Goal: Task Accomplishment & Management: Complete application form

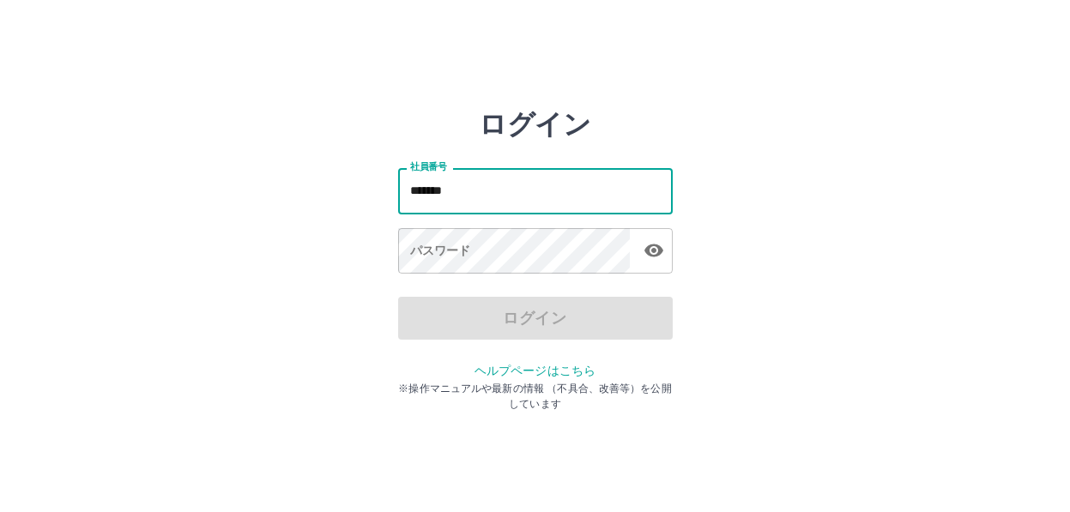
type input "*******"
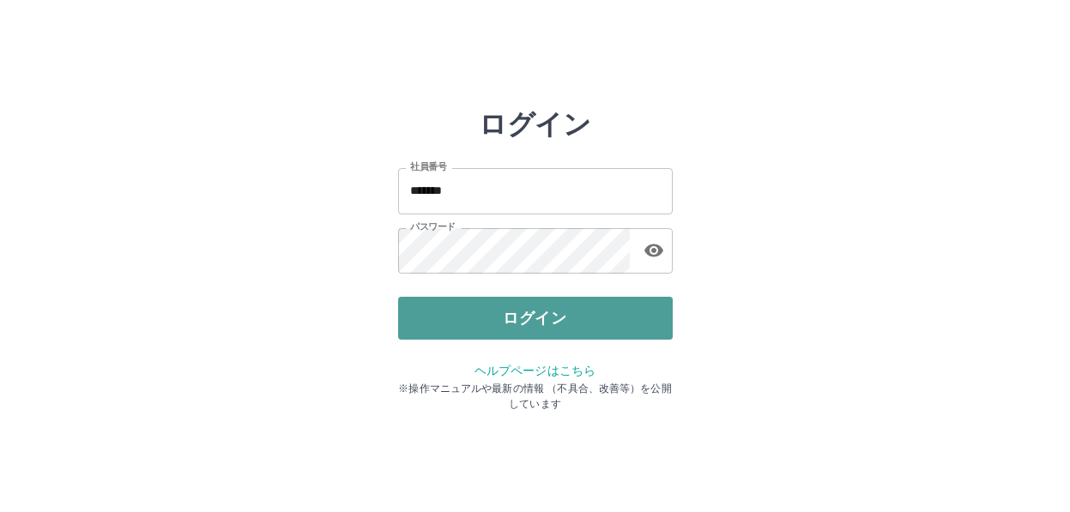
click at [554, 314] on button "ログイン" at bounding box center [535, 318] width 275 height 43
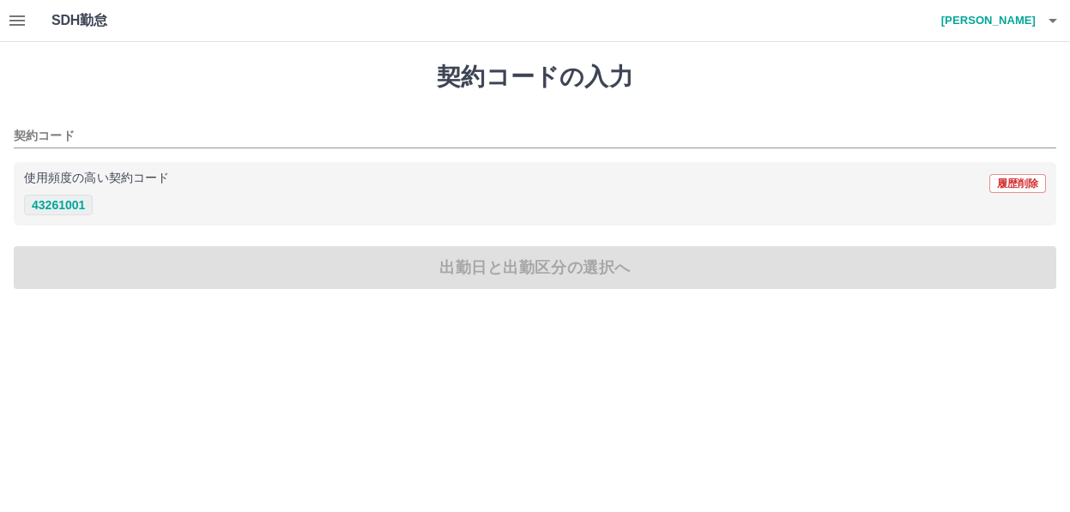
click at [63, 203] on button "43261001" at bounding box center [58, 205] width 69 height 21
type input "********"
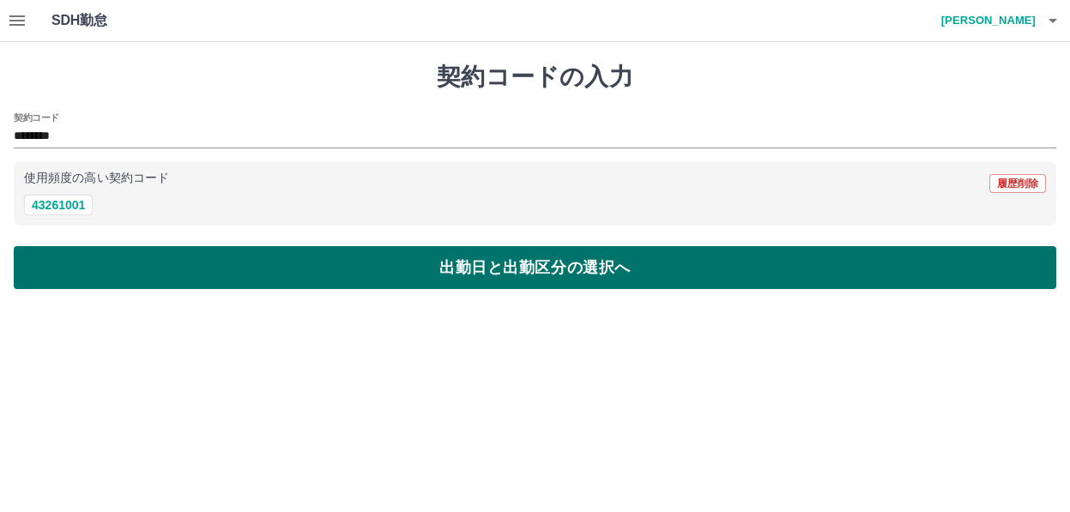
click at [148, 264] on button "出勤日と出勤区分の選択へ" at bounding box center [535, 267] width 1043 height 43
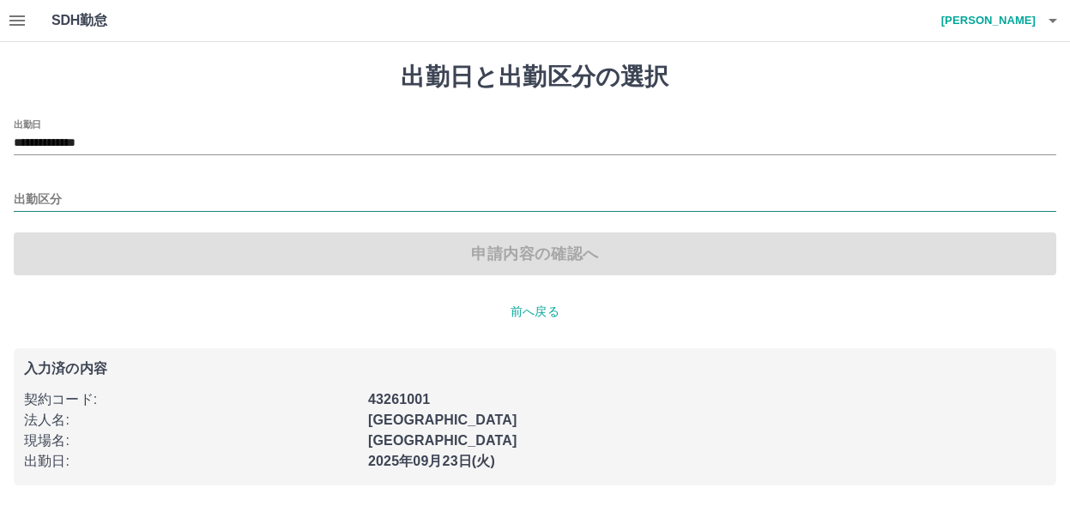
click at [46, 197] on input "出勤区分" at bounding box center [535, 200] width 1043 height 21
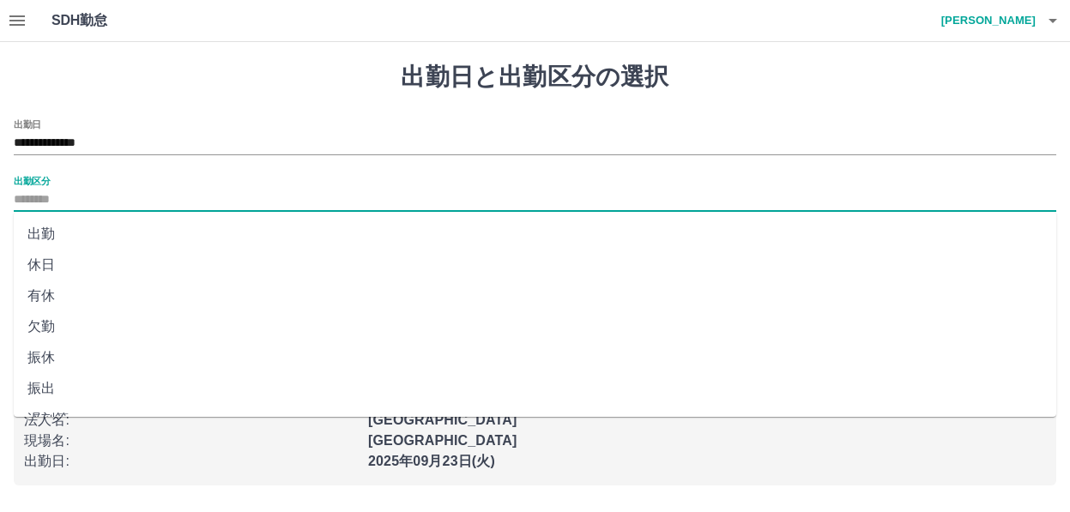
click at [44, 227] on li "出勤" at bounding box center [535, 234] width 1043 height 31
type input "**"
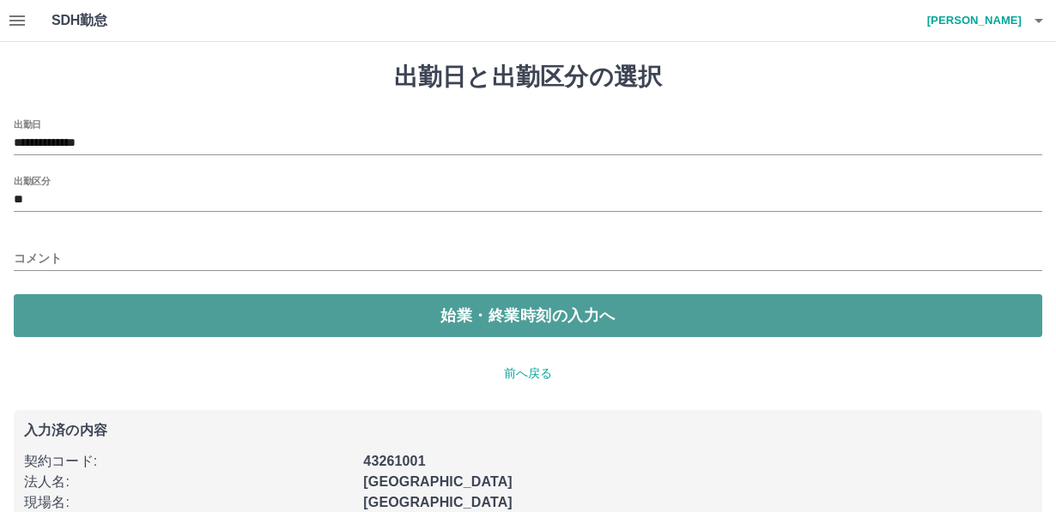
click at [82, 309] on button "始業・終業時刻の入力へ" at bounding box center [528, 315] width 1028 height 43
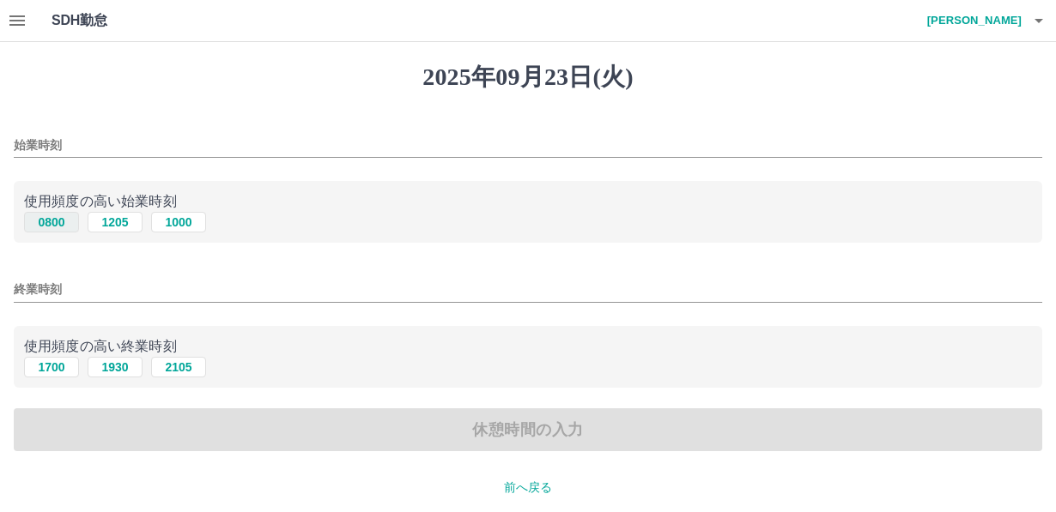
click at [50, 222] on button "0800" at bounding box center [51, 222] width 55 height 21
type input "****"
click at [57, 368] on button "1700" at bounding box center [51, 367] width 55 height 21
type input "****"
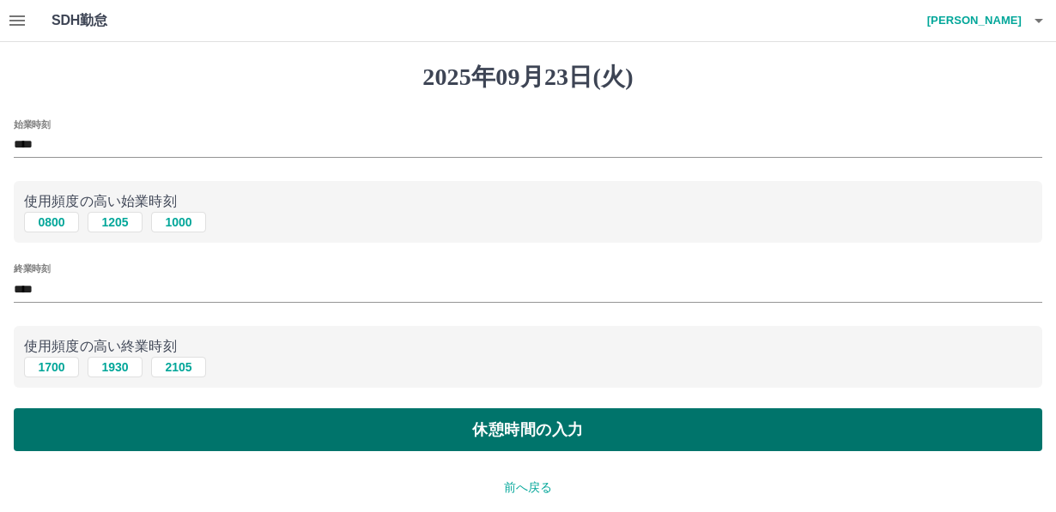
click at [247, 432] on button "休憩時間の入力" at bounding box center [528, 430] width 1028 height 43
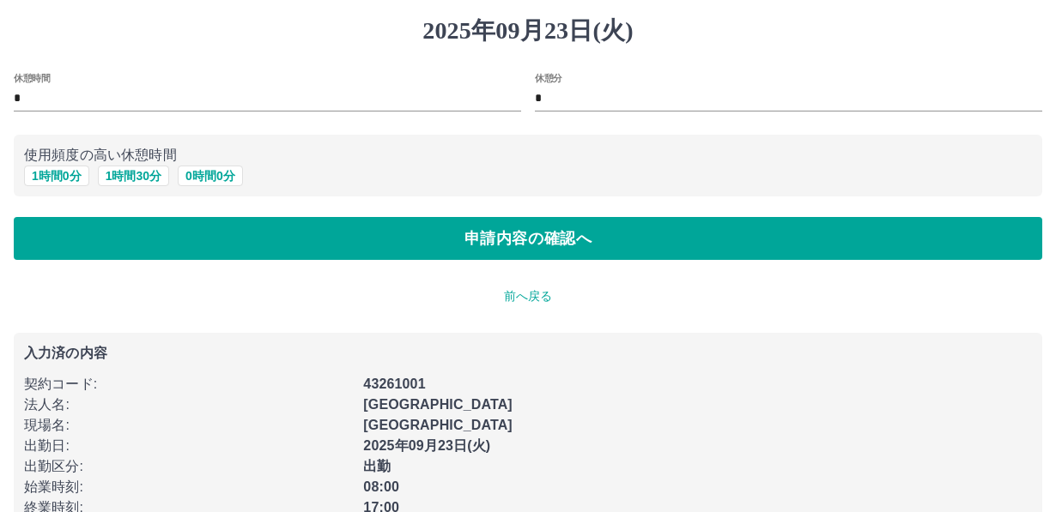
scroll to position [88, 0]
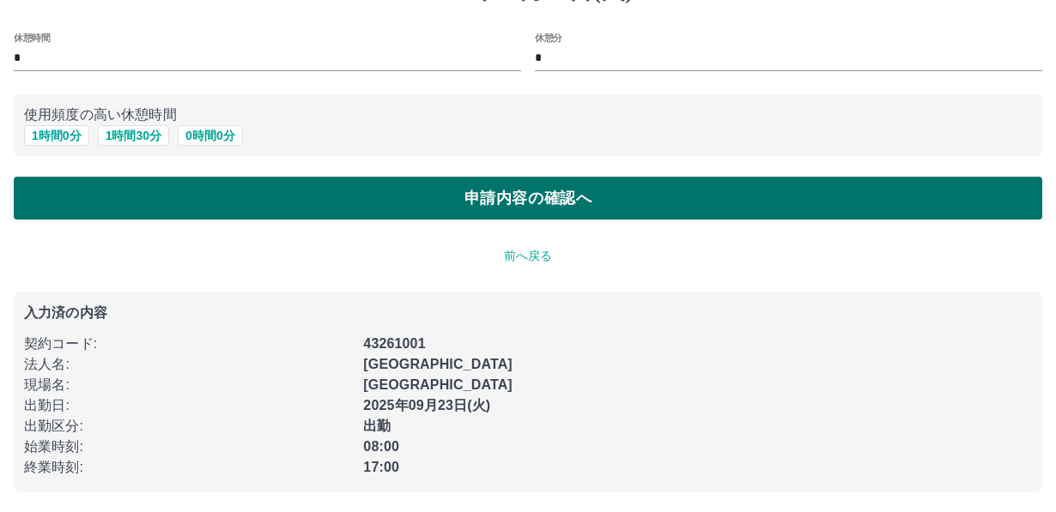
click at [483, 198] on button "申請内容の確認へ" at bounding box center [528, 198] width 1028 height 43
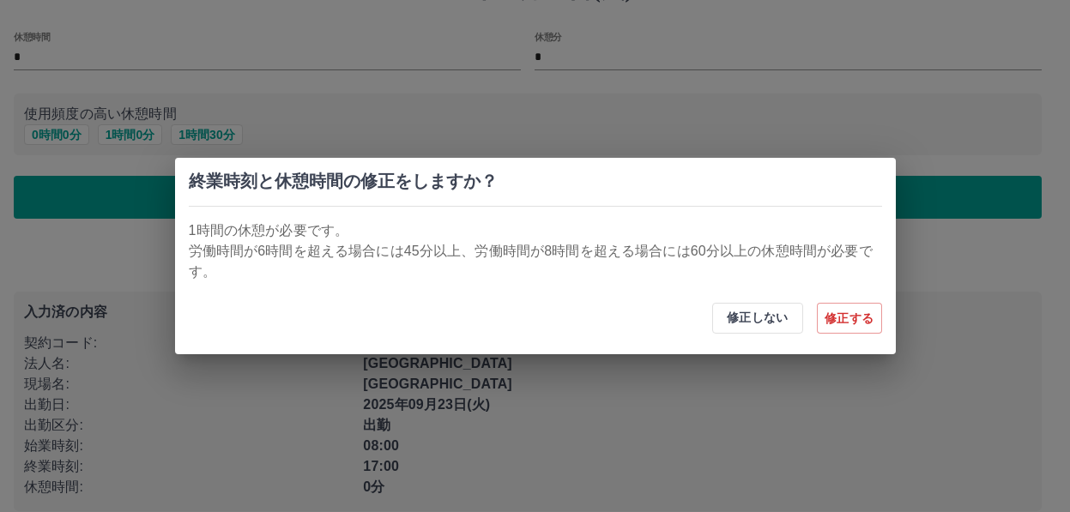
click at [753, 376] on div "終業時刻と休憩時間の修正をしますか？ 1時間の休憩が必要です。 労働時間が6時間を超える場合には45分以上、労働時間が8時間を超える場合には60分以上の休憩時…" at bounding box center [535, 256] width 1070 height 512
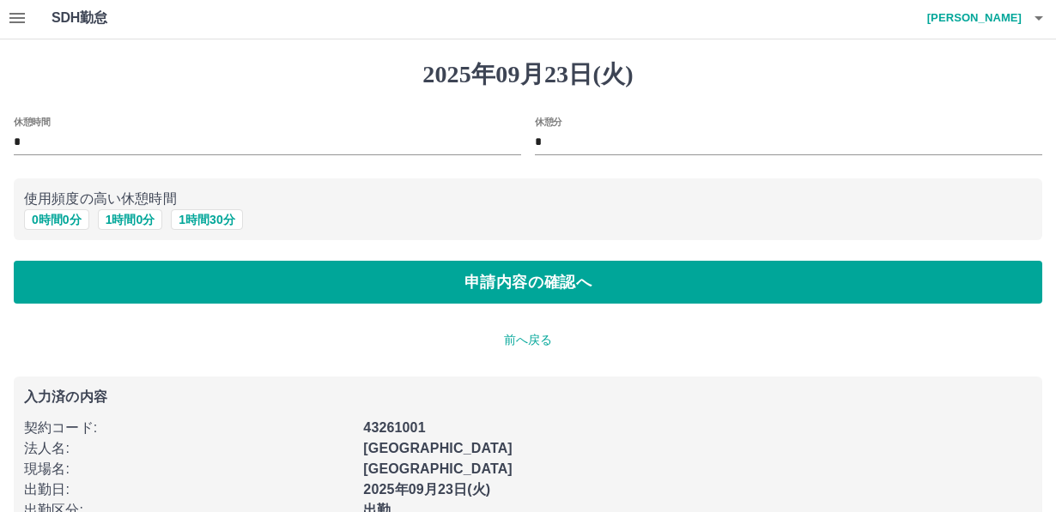
scroll to position [0, 0]
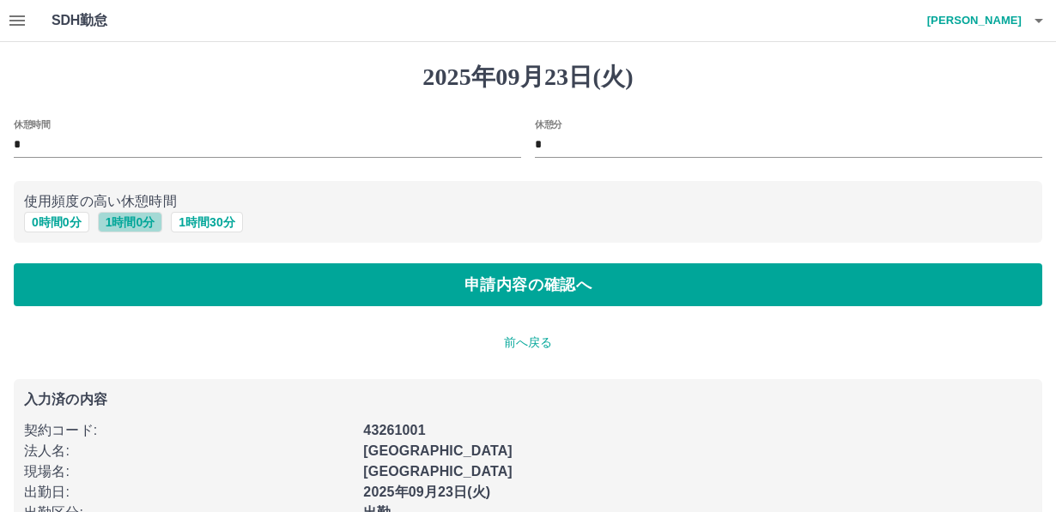
click at [128, 226] on button "1 時間 0 分" at bounding box center [130, 222] width 65 height 21
type input "*"
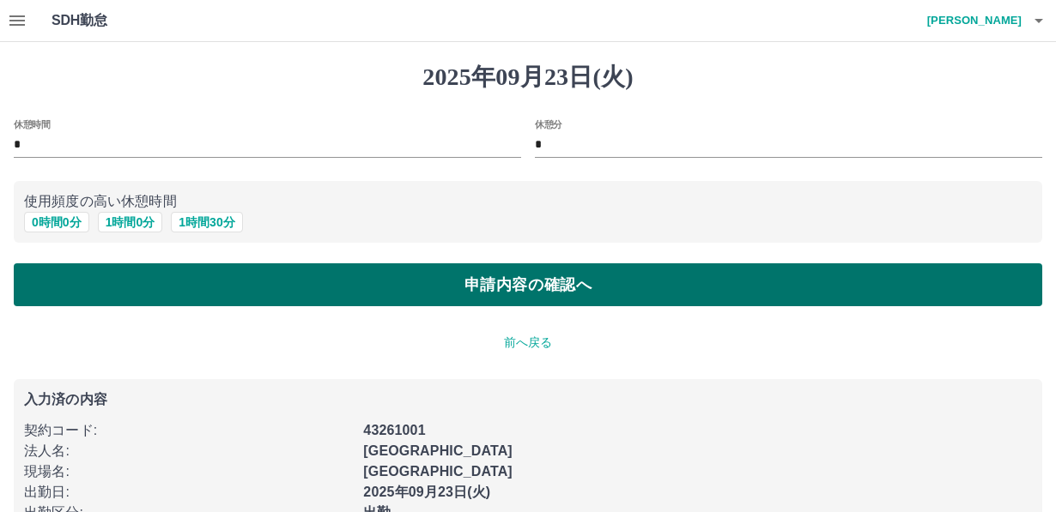
click at [372, 288] on button "申請内容の確認へ" at bounding box center [528, 285] width 1028 height 43
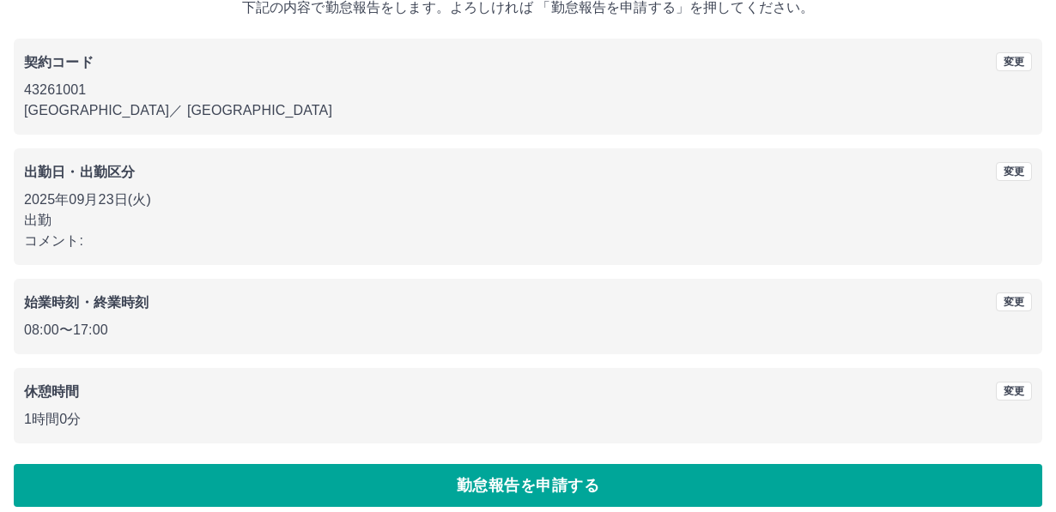
scroll to position [130, 0]
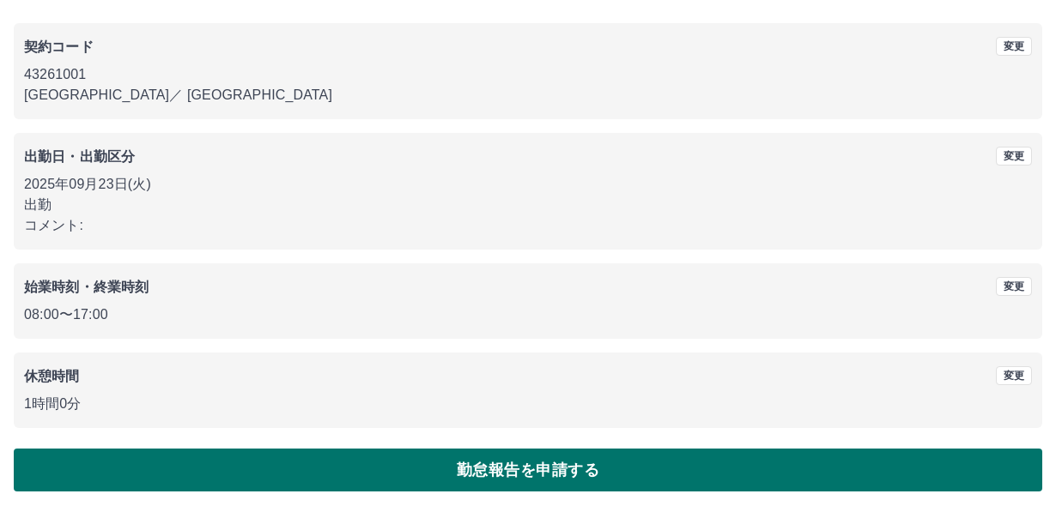
click at [444, 463] on button "勤怠報告を申請する" at bounding box center [528, 470] width 1028 height 43
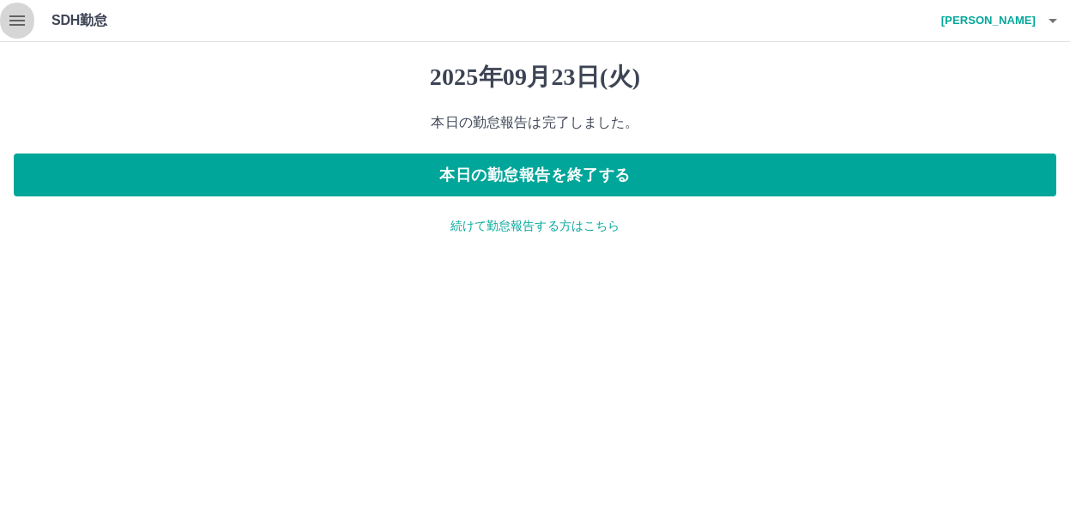
click at [18, 20] on icon "button" at bounding box center [16, 20] width 15 height 10
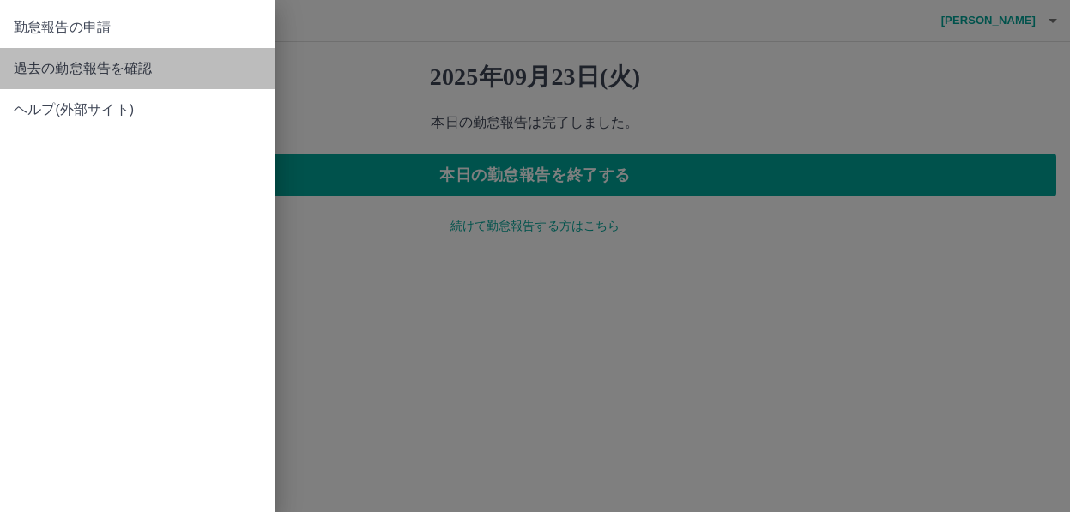
click at [48, 70] on span "過去の勤怠報告を確認" at bounding box center [137, 68] width 247 height 21
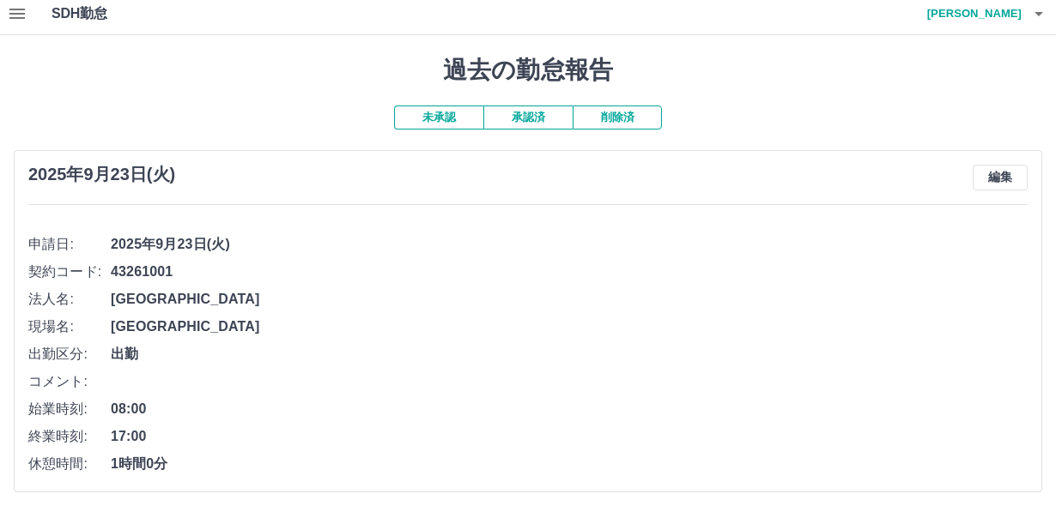
scroll to position [9, 0]
click at [530, 118] on button "承認済" at bounding box center [527, 117] width 89 height 24
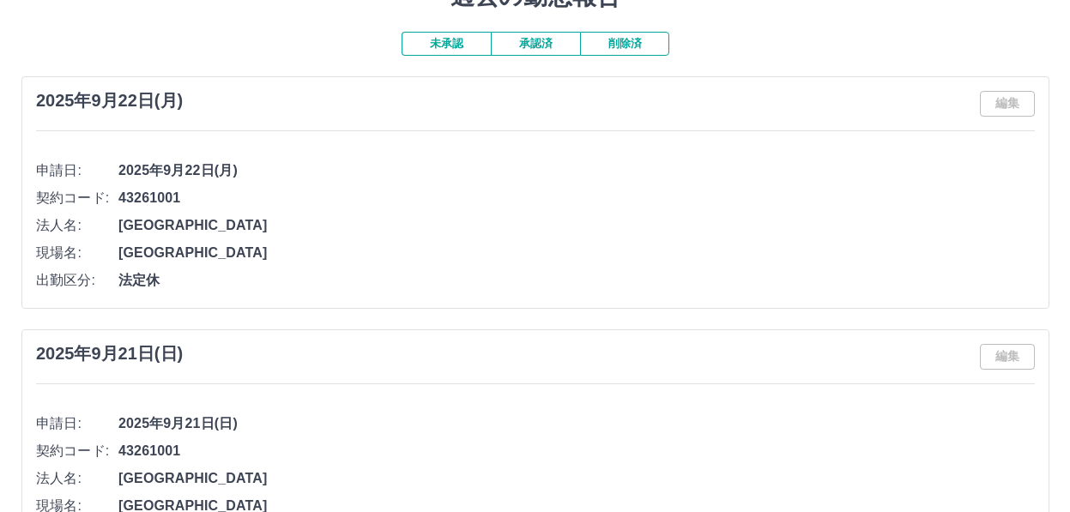
scroll to position [0, 0]
